Goal: Information Seeking & Learning: Learn about a topic

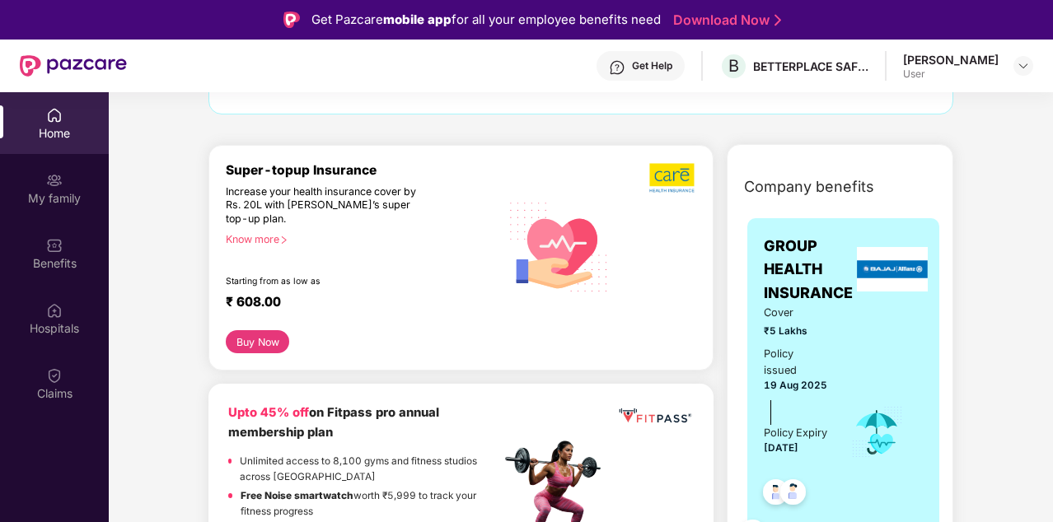
scroll to position [178, 0]
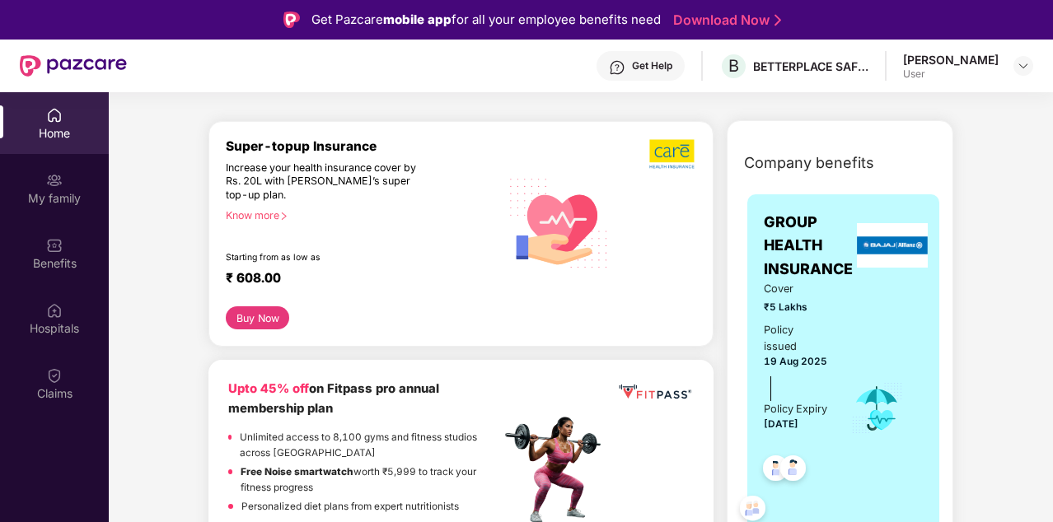
click at [264, 219] on div "Know more" at bounding box center [358, 215] width 264 height 12
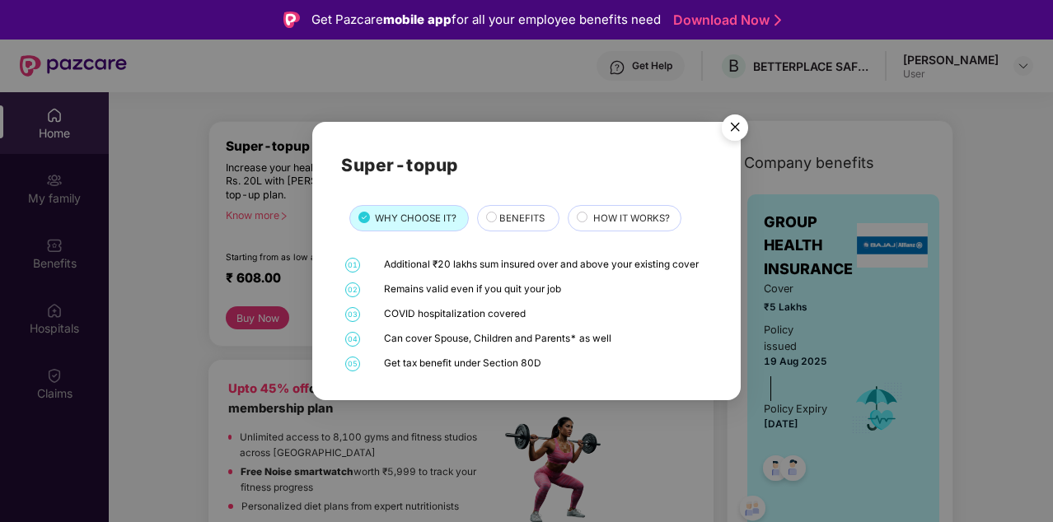
click at [521, 220] on span "BENEFITS" at bounding box center [521, 218] width 45 height 15
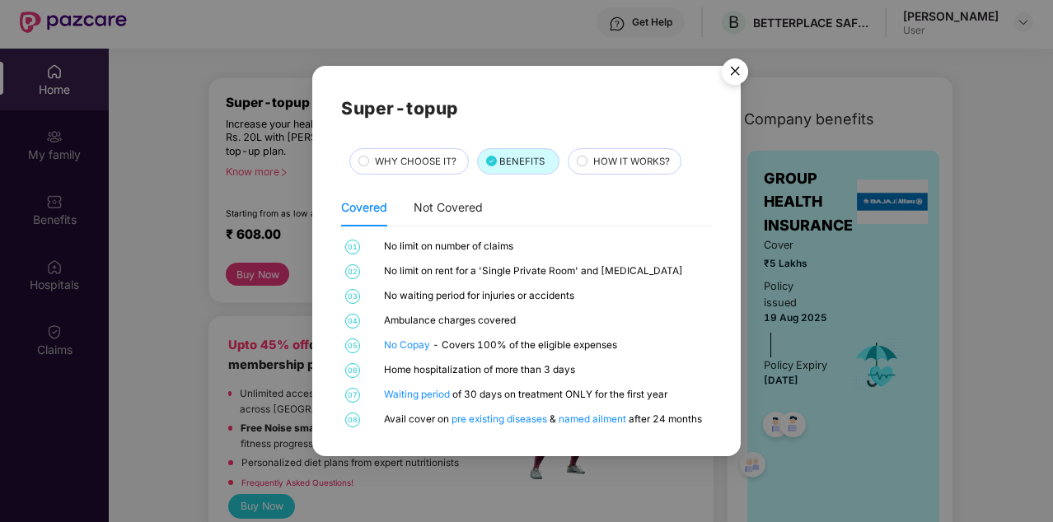
scroll to position [46, 0]
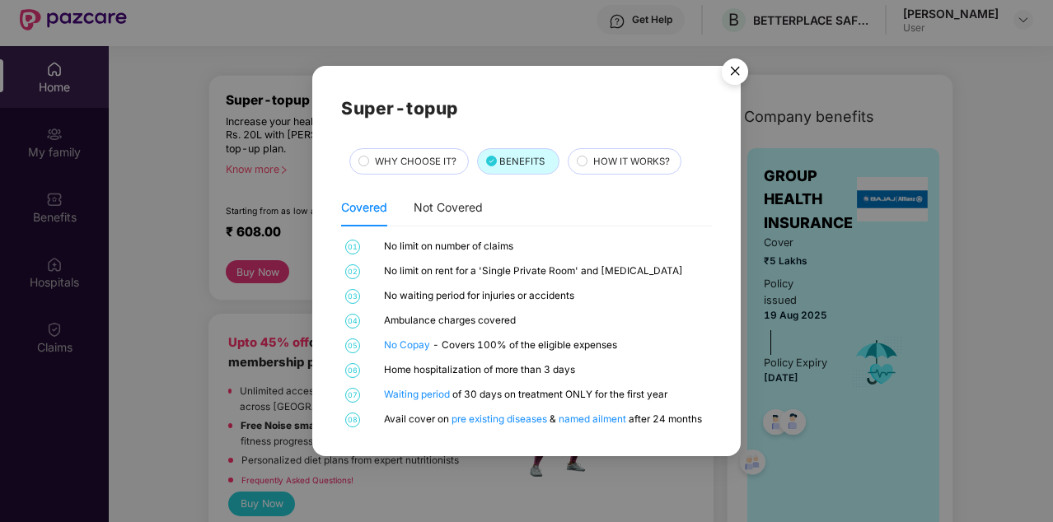
click at [600, 174] on div "HOW IT WORKS?" at bounding box center [624, 161] width 114 height 26
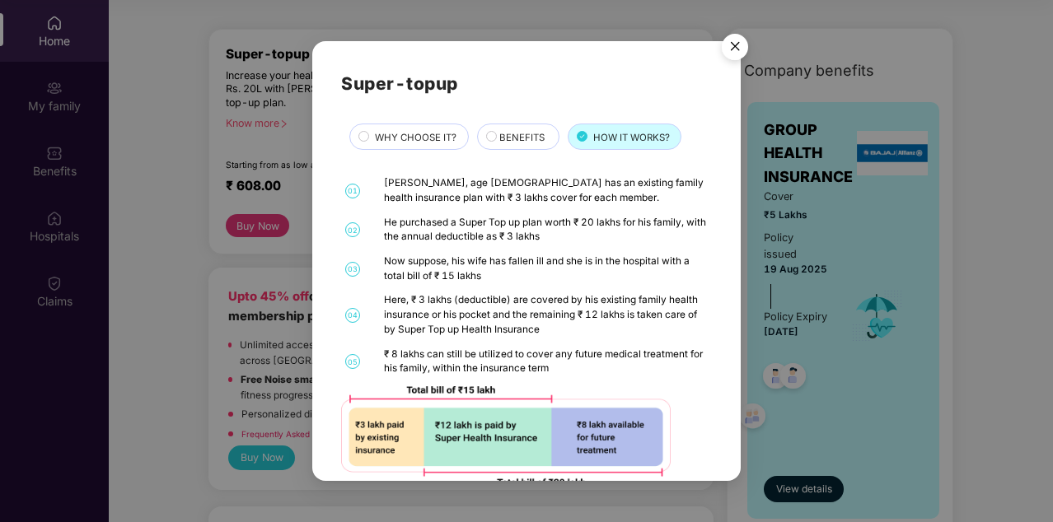
scroll to position [0, 0]
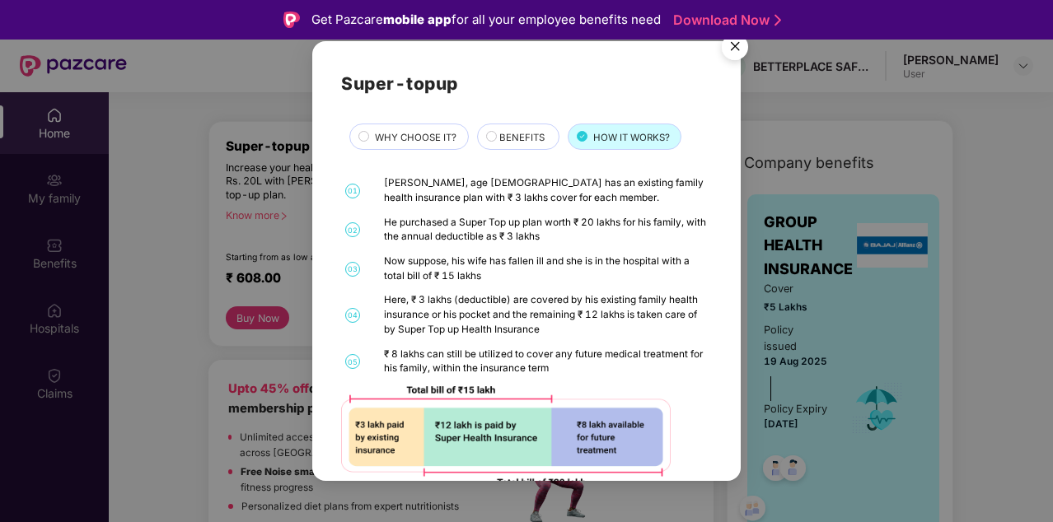
click at [735, 44] on img "Close" at bounding box center [735, 49] width 46 height 46
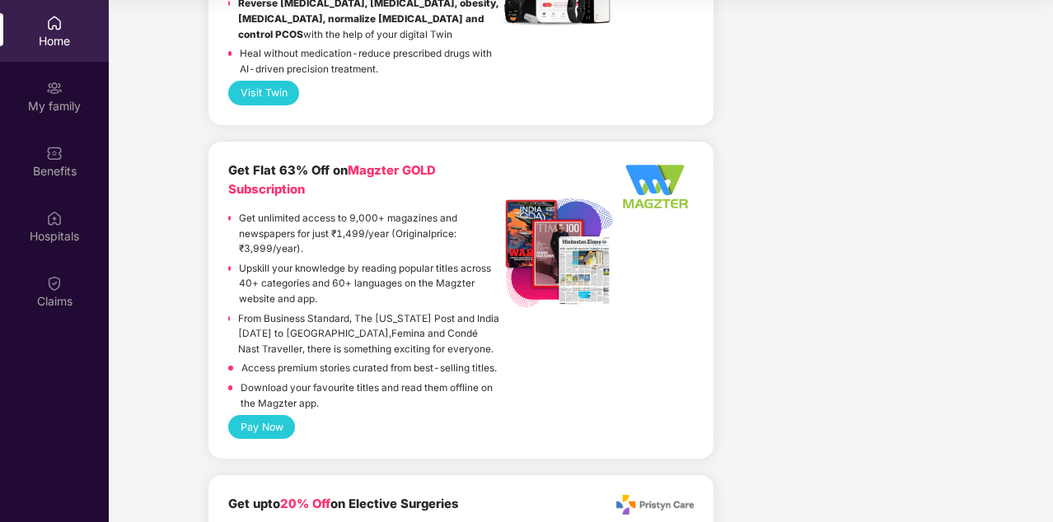
scroll to position [2226, 0]
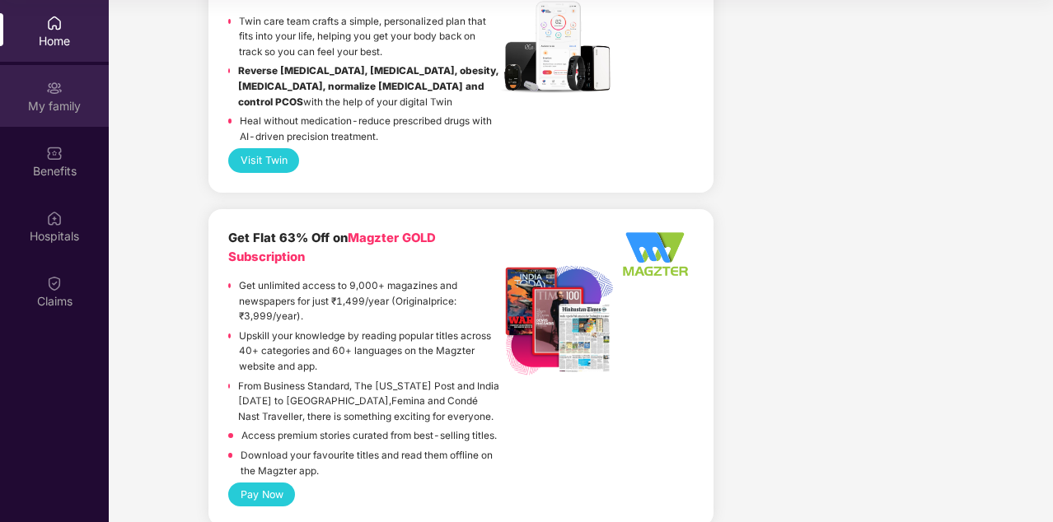
click at [72, 104] on div "My family" at bounding box center [54, 106] width 109 height 16
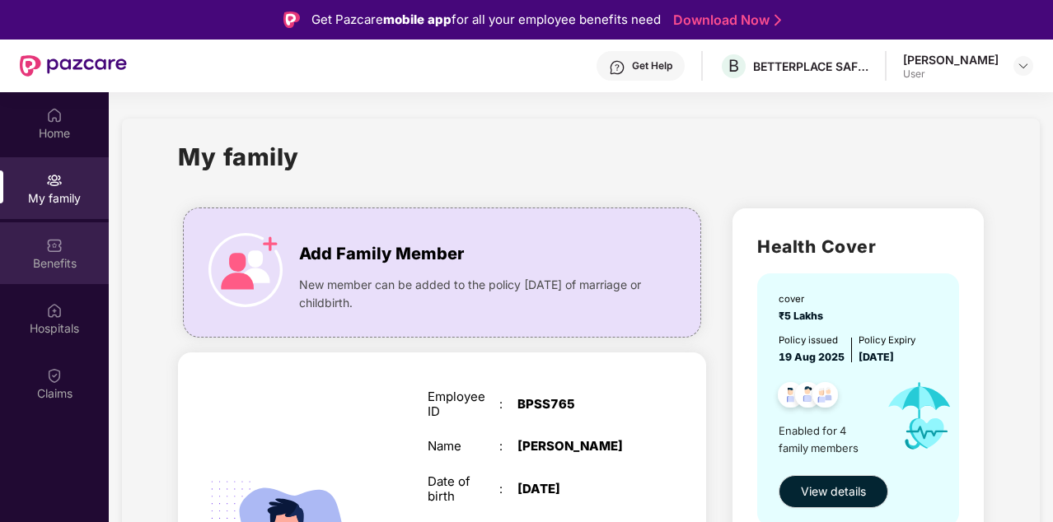
click at [58, 258] on div "Benefits" at bounding box center [54, 263] width 109 height 16
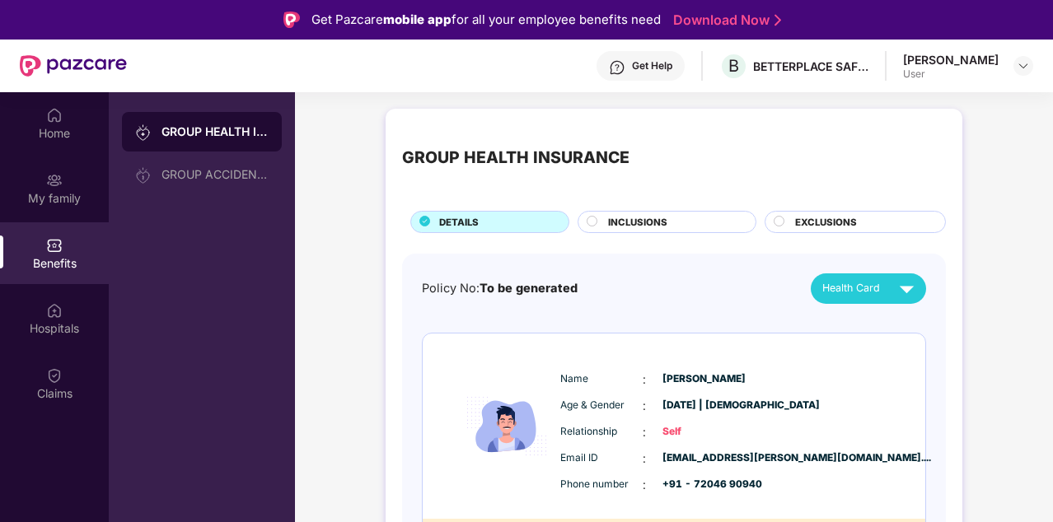
click at [637, 226] on span "INCLUSIONS" at bounding box center [637, 222] width 59 height 15
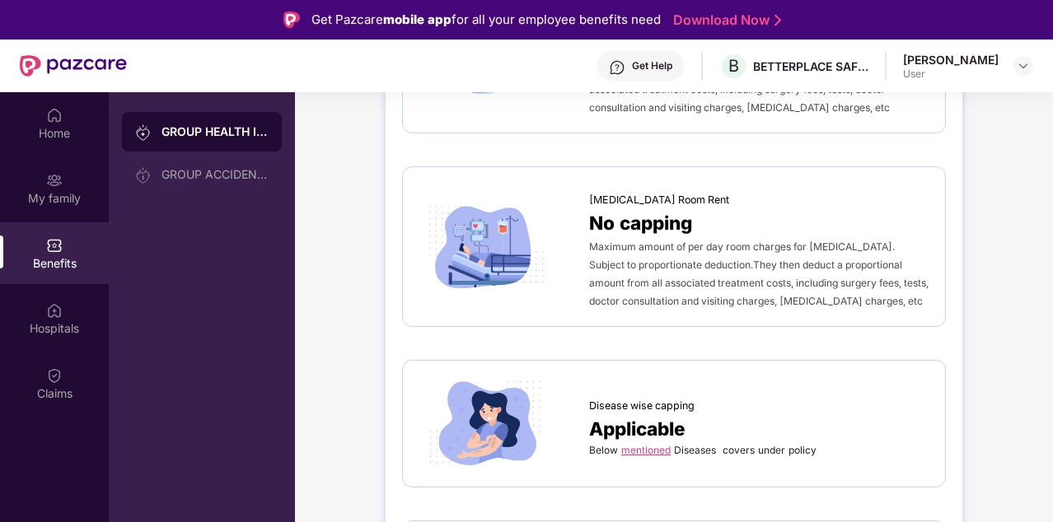
scroll to position [872, 0]
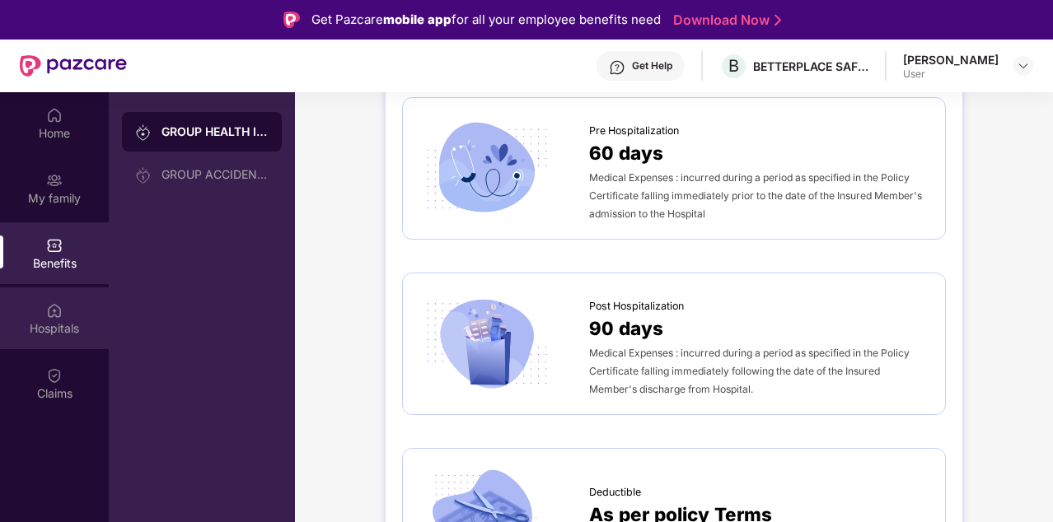
click at [58, 335] on div "Hospitals" at bounding box center [54, 328] width 109 height 16
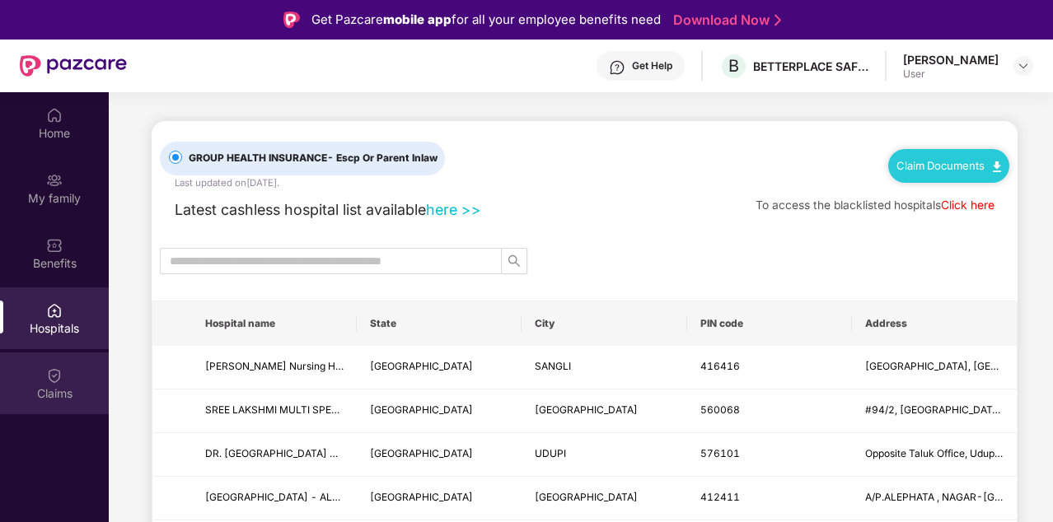
click at [72, 383] on div "Claims" at bounding box center [54, 383] width 109 height 62
